Goal: Task Accomplishment & Management: Manage account settings

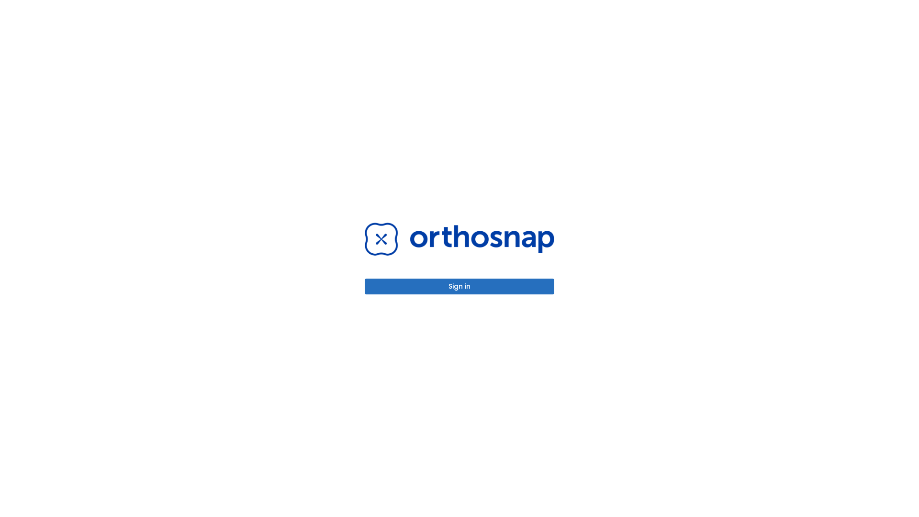
click at [460, 286] on button "Sign in" at bounding box center [460, 287] width 190 height 16
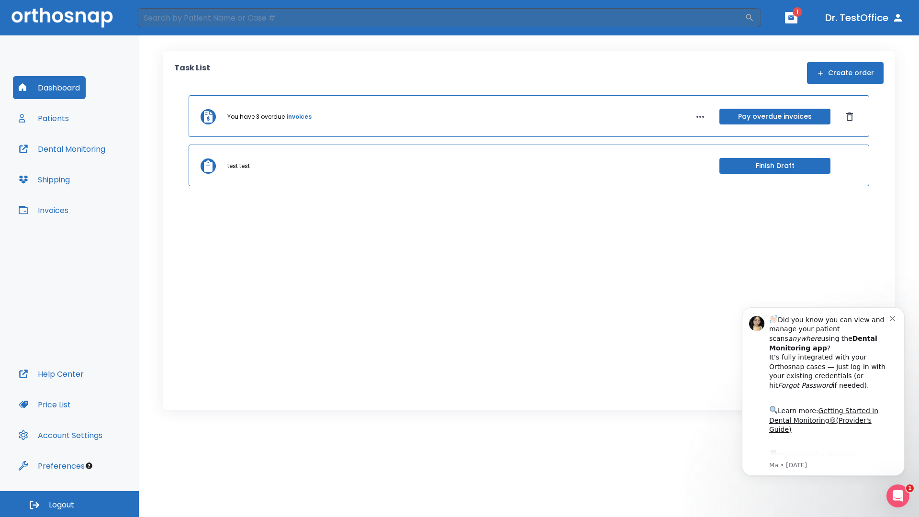
click at [69, 504] on span "Logout" at bounding box center [61, 505] width 25 height 11
